Goal: Task Accomplishment & Management: Use online tool/utility

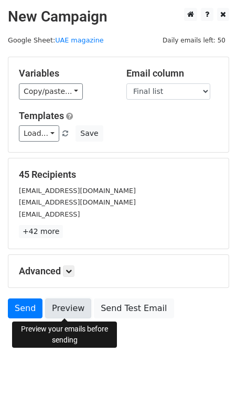
click at [65, 306] on link "Preview" at bounding box center [68, 308] width 46 height 20
click at [131, 166] on div "45 Recipients info@miraaerospace.com founders@preciouspayload.com contact@flypi…" at bounding box center [118, 203] width 220 height 90
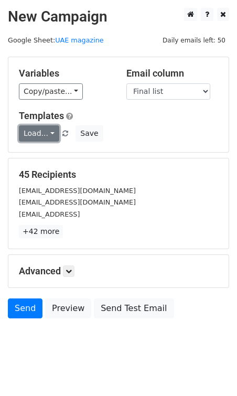
click at [52, 134] on link "Load..." at bounding box center [39, 133] width 40 height 16
click at [139, 136] on div "Load... No templates saved Save" at bounding box center [118, 133] width 215 height 16
click at [82, 42] on link "UAE magazine" at bounding box center [79, 40] width 48 height 8
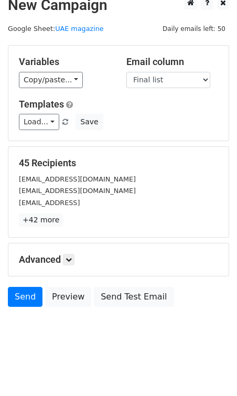
scroll to position [10, 0]
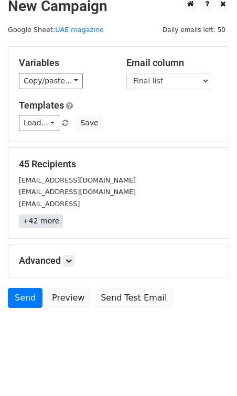
click at [46, 223] on link "+42 more" at bounding box center [41, 220] width 44 height 13
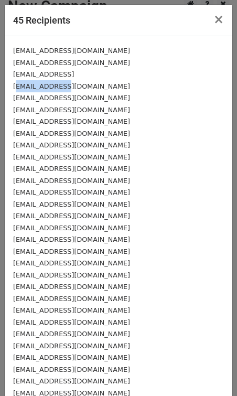
drag, startPoint x: 65, startPoint y: 84, endPoint x: 16, endPoint y: 88, distance: 49.4
click at [16, 88] on div "hello@airmo.io" at bounding box center [118, 86] width 211 height 12
click at [156, 87] on div "hello@airmo.io" at bounding box center [118, 86] width 211 height 12
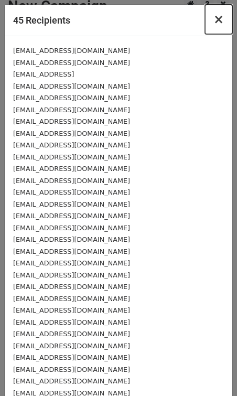
click at [221, 21] on span "×" at bounding box center [218, 19] width 10 height 15
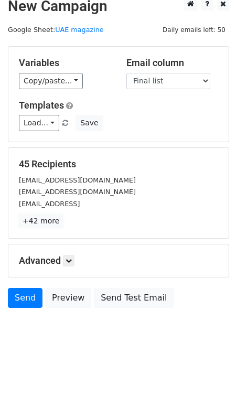
scroll to position [12, 0]
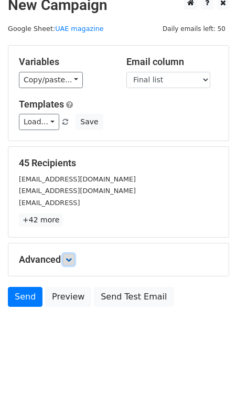
click at [72, 261] on icon at bounding box center [69, 259] width 6 height 6
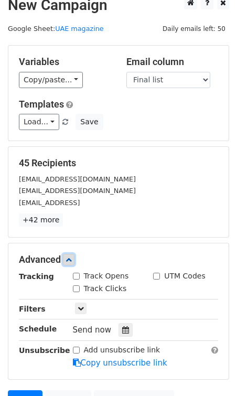
scroll to position [59, 0]
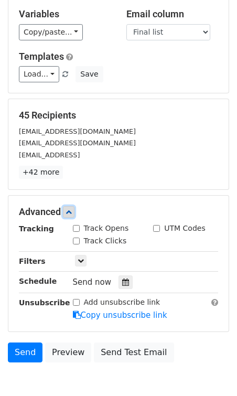
click at [71, 210] on icon at bounding box center [69, 212] width 6 height 6
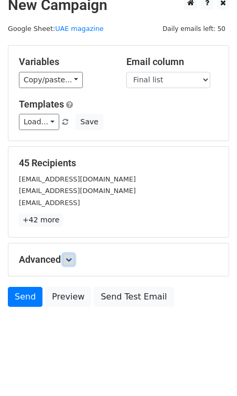
scroll to position [0, 0]
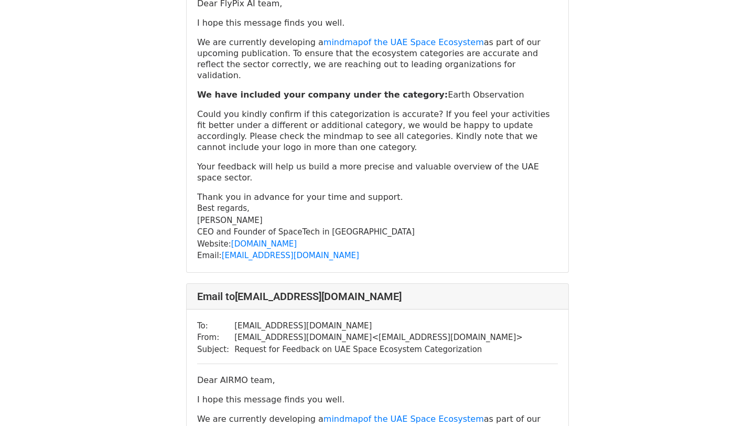
scroll to position [924, 0]
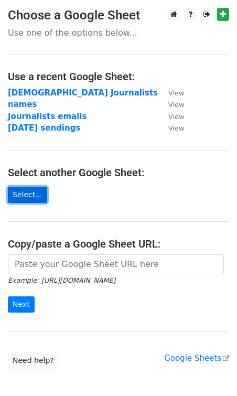
click at [28, 195] on link "Select..." at bounding box center [27, 195] width 39 height 16
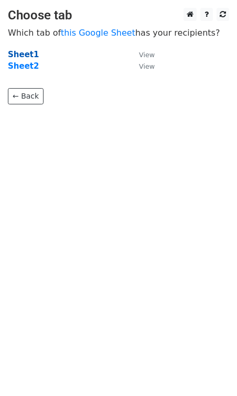
click at [21, 50] on strong "Sheet1" at bounding box center [23, 54] width 31 height 9
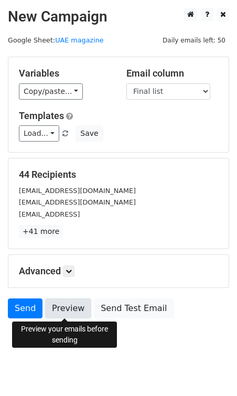
click at [62, 308] on link "Preview" at bounding box center [68, 308] width 46 height 20
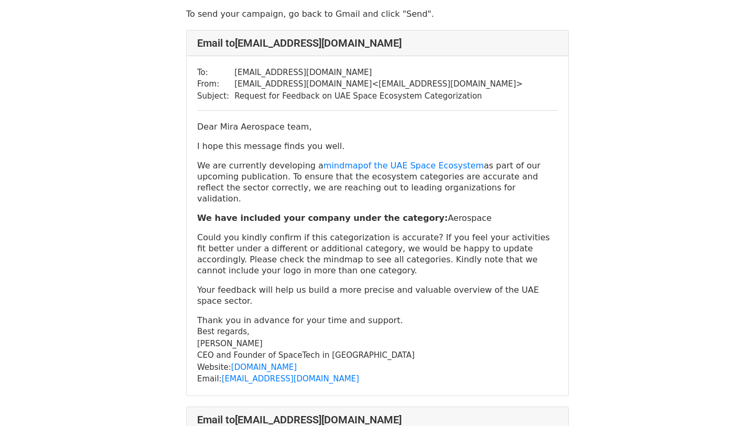
scroll to position [43, 0]
